Goal: Communication & Community: Answer question/provide support

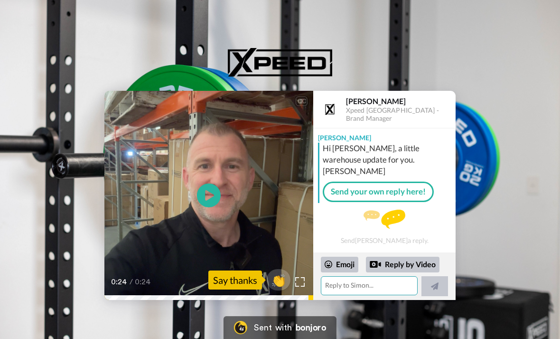
click at [358, 292] on textarea at bounding box center [369, 285] width 97 height 19
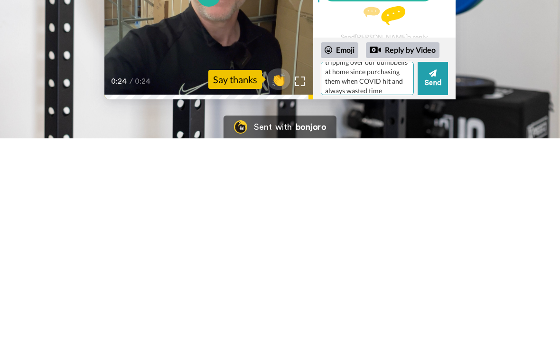
scroll to position [75, 0]
click at [399, 262] on textarea "Hi [PERSON_NAME], thanks for the message. My mum and I currently see an exercis…" at bounding box center [367, 278] width 93 height 33
click at [365, 262] on textarea "Hi [PERSON_NAME], thanks for the message. My mum and I currently see an exercis…" at bounding box center [367, 278] width 93 height 33
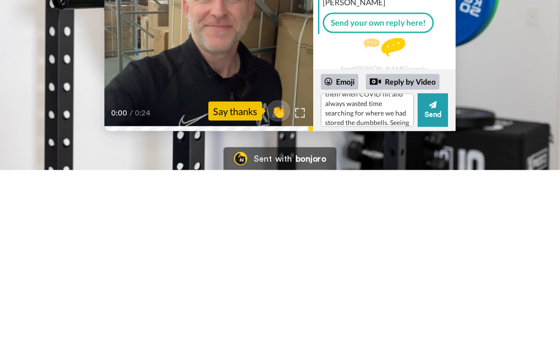
click at [218, 183] on icon at bounding box center [209, 195] width 24 height 24
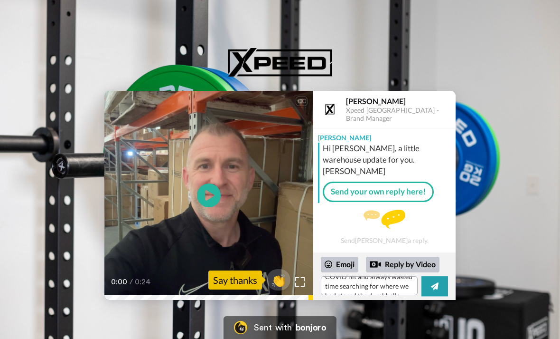
click at [213, 198] on icon "Play/Pause" at bounding box center [209, 195] width 24 height 43
click at [216, 189] on icon at bounding box center [209, 195] width 24 height 24
click at [372, 283] on textarea "Hi [PERSON_NAME], thanks for the message. My mum and I currently see an exercis…" at bounding box center [369, 285] width 97 height 19
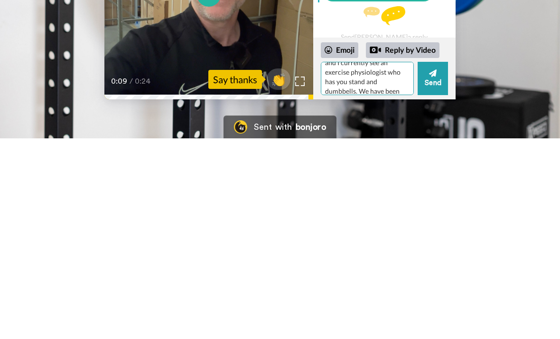
scroll to position [30, 0]
click at [342, 262] on textarea "Hi [PERSON_NAME], thanks for the message. My mum and I currently see an exercis…" at bounding box center [367, 278] width 93 height 33
click at [356, 262] on textarea "Hi [PERSON_NAME], thanks for the message. My mum and I currently see an exercis…" at bounding box center [367, 278] width 93 height 33
click at [358, 262] on textarea "Hi [PERSON_NAME], thanks for the message. My mum and I currently see an exercis…" at bounding box center [367, 278] width 93 height 33
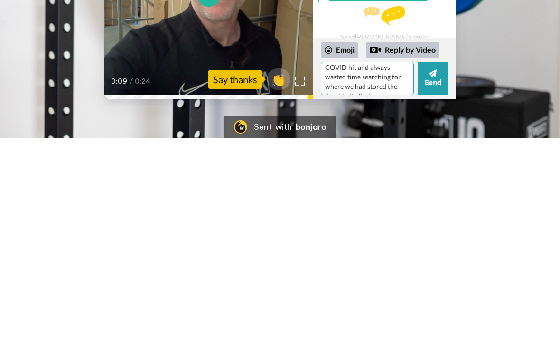
click at [371, 262] on textarea "Hi [PERSON_NAME], thanks for the message. My mum and I currently see an exercis…" at bounding box center [367, 278] width 93 height 33
click at [347, 262] on textarea "Hi [PERSON_NAME], thanks for the message. My mum and I currently see an exercis…" at bounding box center [367, 278] width 93 height 33
click at [386, 262] on textarea "Hi [PERSON_NAME], thanks for the message. My mum and I currently see an exercis…" at bounding box center [367, 278] width 93 height 33
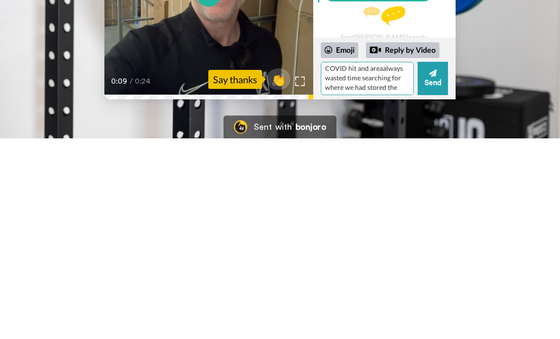
click at [386, 262] on textarea "Hi [PERSON_NAME], thanks for the message. My mum and I currently see an exercis…" at bounding box center [367, 278] width 93 height 33
click at [346, 262] on textarea "Hi [PERSON_NAME], thanks for the message. My mum and I currently see an exercis…" at bounding box center [367, 278] width 93 height 33
click at [347, 262] on textarea "Hi [PERSON_NAME], thanks for the message. My mum and I currently see an exercis…" at bounding box center [367, 278] width 93 height 33
click at [357, 262] on textarea "Hi [PERSON_NAME], thanks for the message. My mum and I currently see an exercis…" at bounding box center [367, 278] width 93 height 33
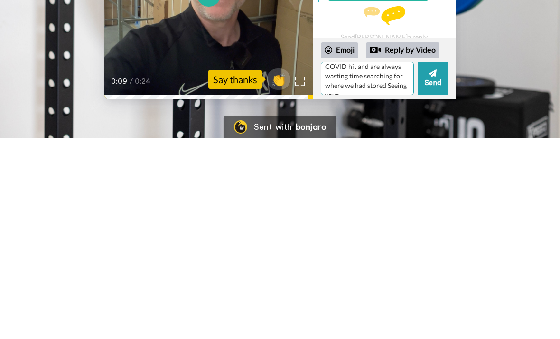
scroll to position [81, 0]
click at [357, 262] on textarea "Hi [PERSON_NAME], thanks for the message. My mum and I currently see an exercis…" at bounding box center [367, 278] width 93 height 33
click at [365, 262] on textarea "Hi [PERSON_NAME], thanks for the message. My mum and I currently see an exercis…" at bounding box center [367, 278] width 93 height 33
click at [399, 262] on textarea "Hi [PERSON_NAME], thanks for the message. My mum and I currently see an exercis…" at bounding box center [367, 278] width 93 height 33
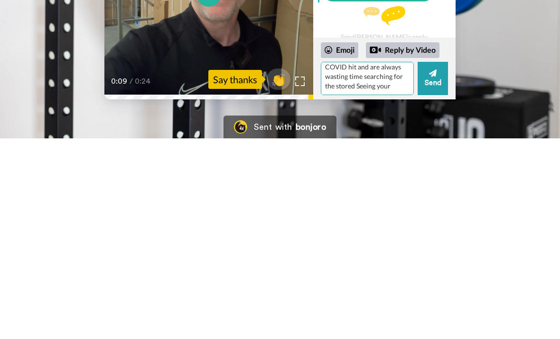
click at [356, 262] on textarea "Hi [PERSON_NAME], thanks for the message. My mum and I currently see an exercis…" at bounding box center [367, 278] width 93 height 33
click at [354, 262] on textarea "Hi [PERSON_NAME], thanks for the message. My mum and I currently see an exercis…" at bounding box center [367, 278] width 93 height 33
click at [399, 262] on textarea "Hi [PERSON_NAME], thanks for the message. My mum and I currently see an exercis…" at bounding box center [367, 278] width 93 height 33
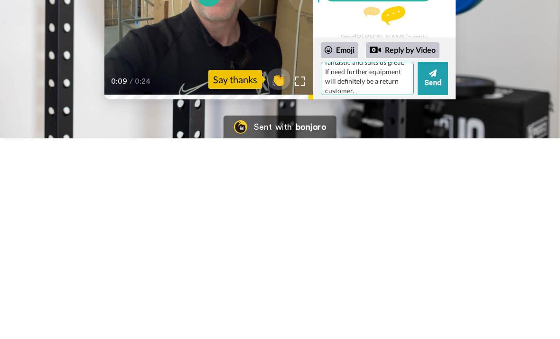
type textarea "Hi [PERSON_NAME], thanks for the message. My mum and I currently see an exercis…"
click at [437, 262] on button "Send" at bounding box center [433, 278] width 30 height 33
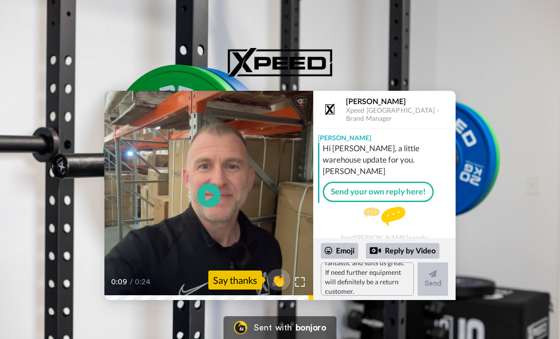
scroll to position [0, 0]
